Goal: Obtain resource: Download file/media

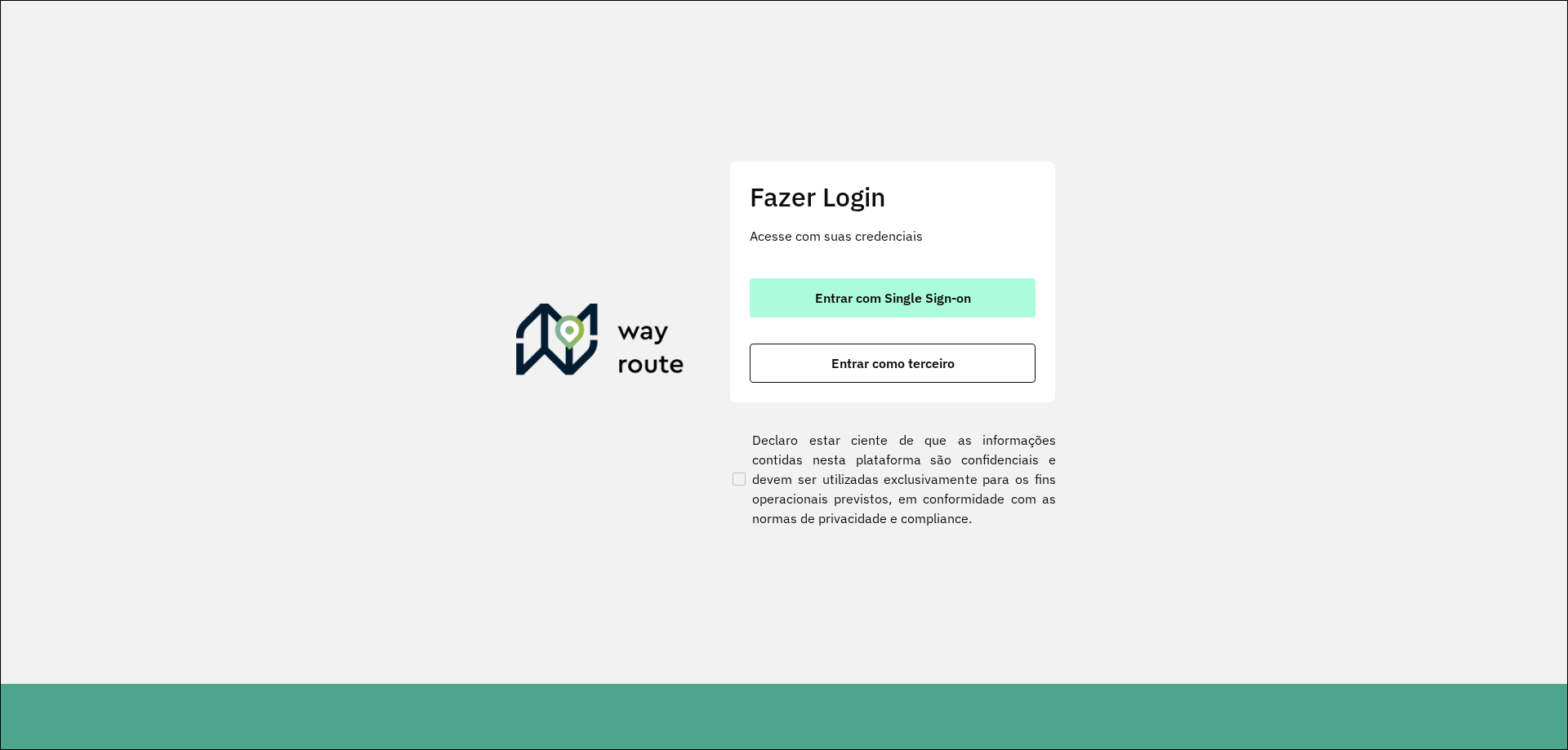
click at [854, 289] on button "Entrar com Single Sign-on" at bounding box center [893, 297] width 286 height 39
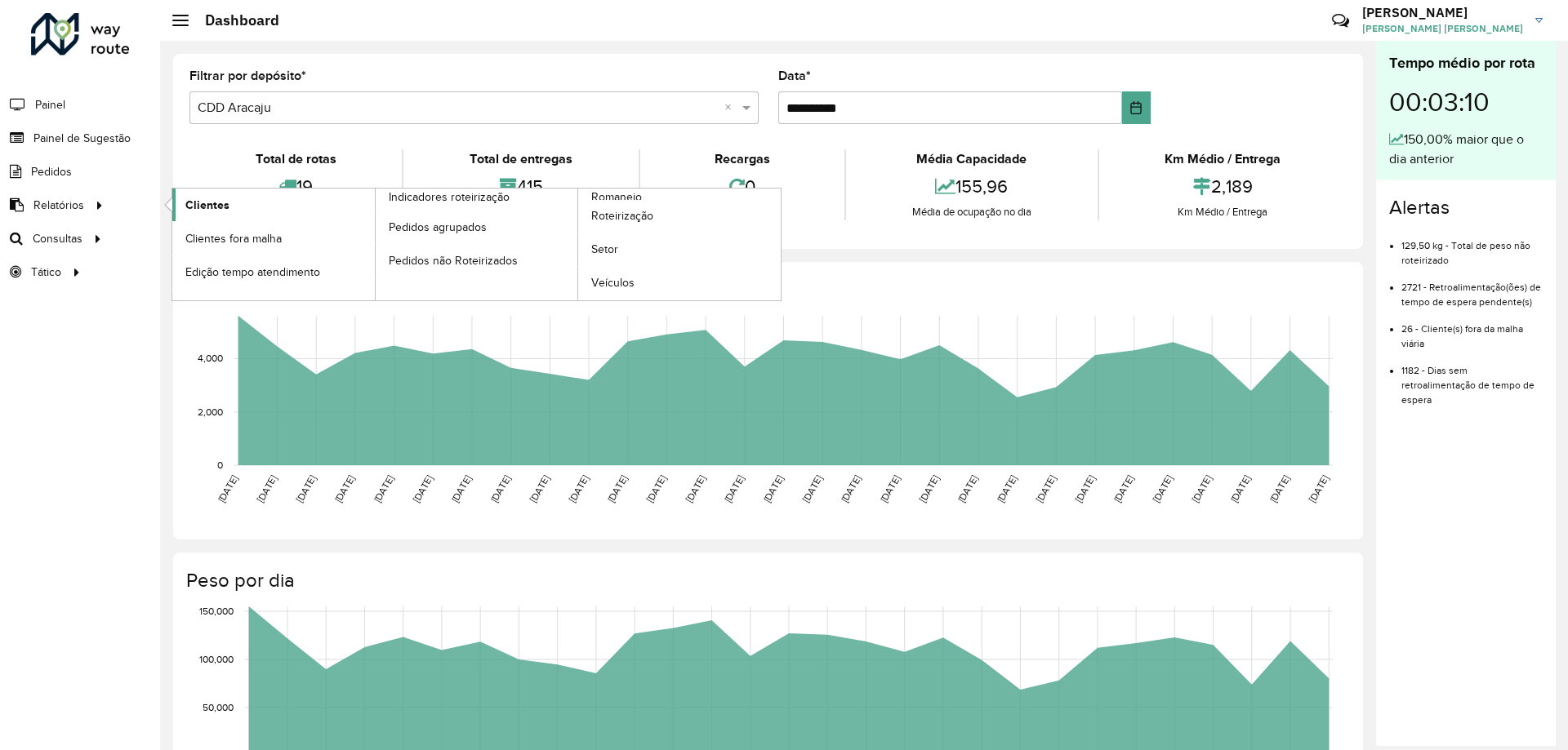
click at [240, 201] on link "Clientes" at bounding box center [273, 204] width 202 height 33
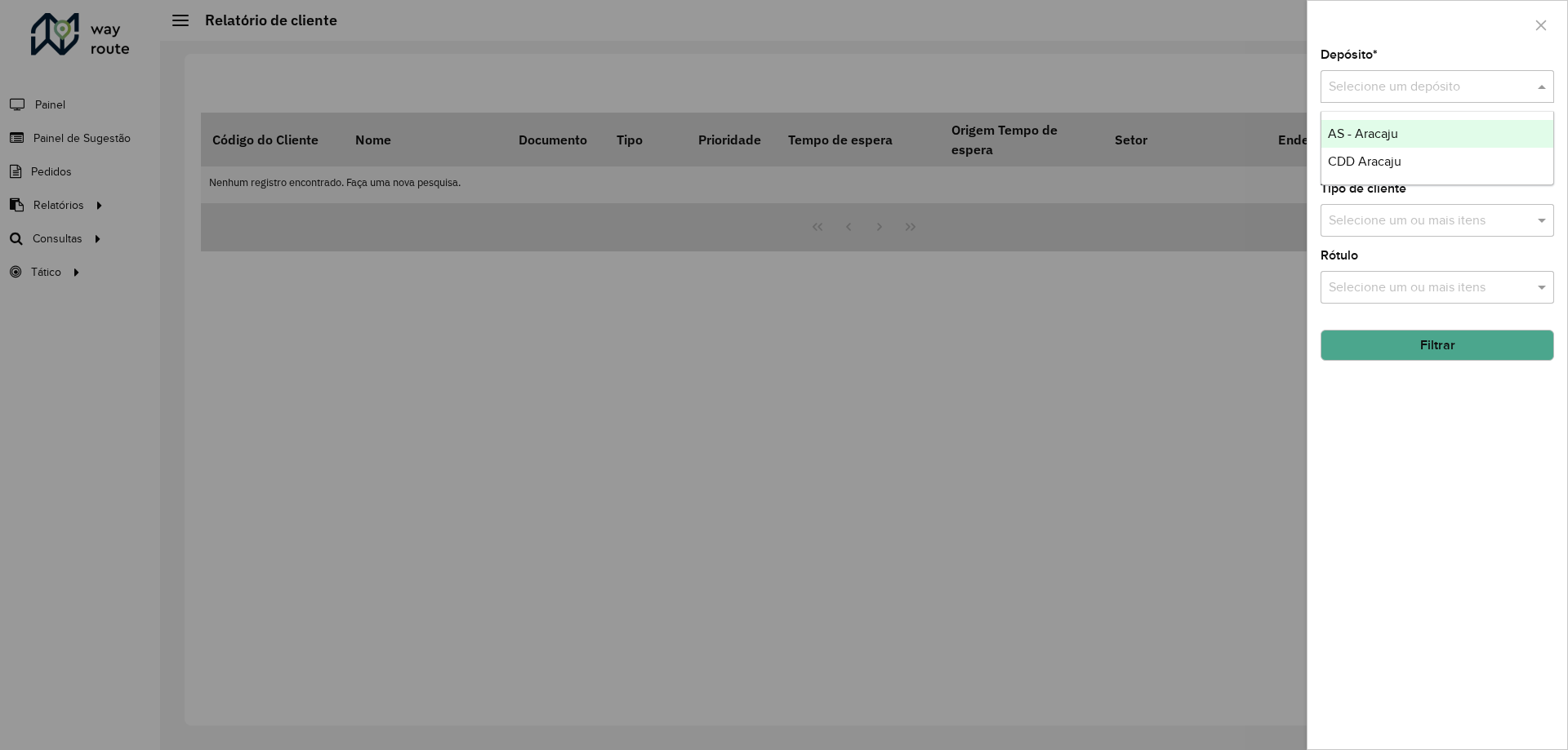
click at [1416, 86] on input "text" at bounding box center [1420, 88] width 185 height 20
click at [1363, 156] on span "CDD Aracaju" at bounding box center [1365, 162] width 74 height 14
click at [1429, 340] on button "Filtrar" at bounding box center [1437, 345] width 233 height 31
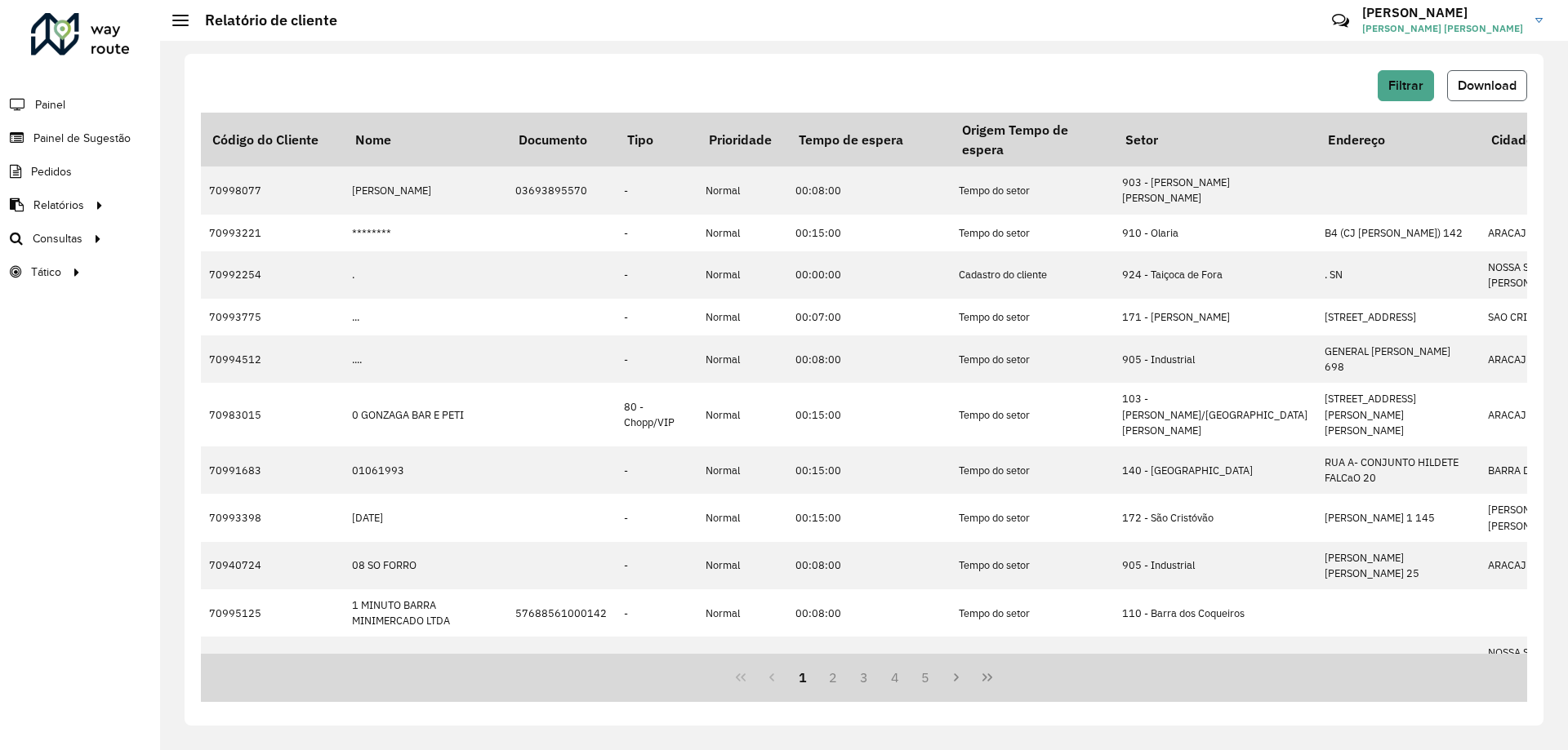
click at [1501, 94] on button "Download" at bounding box center [1487, 85] width 80 height 31
